Goal: Task Accomplishment & Management: Complete application form

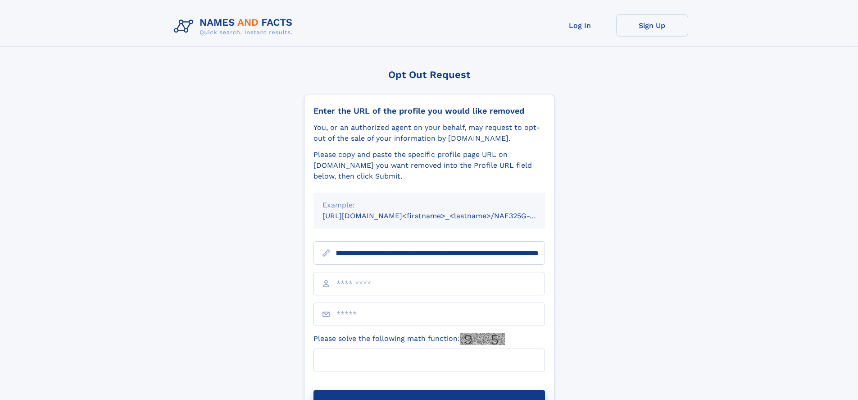
scroll to position [0, 93]
type input "**********"
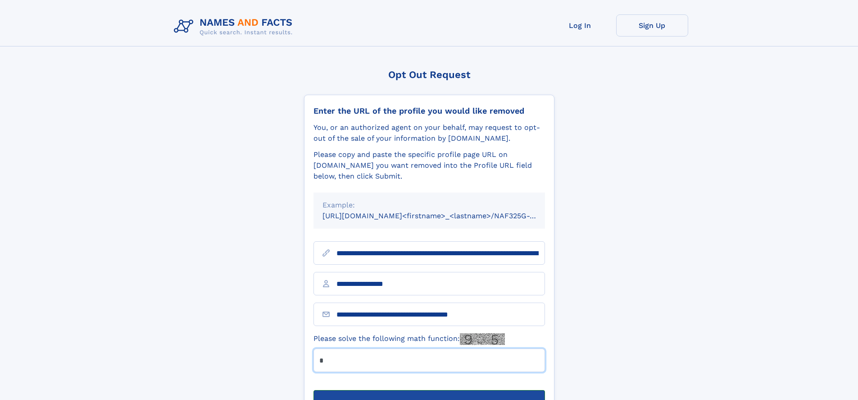
type input "*"
click at [429, 390] on button "Submit Opt Out Request" at bounding box center [430, 404] width 232 height 29
